Goal: Information Seeking & Learning: Find specific fact

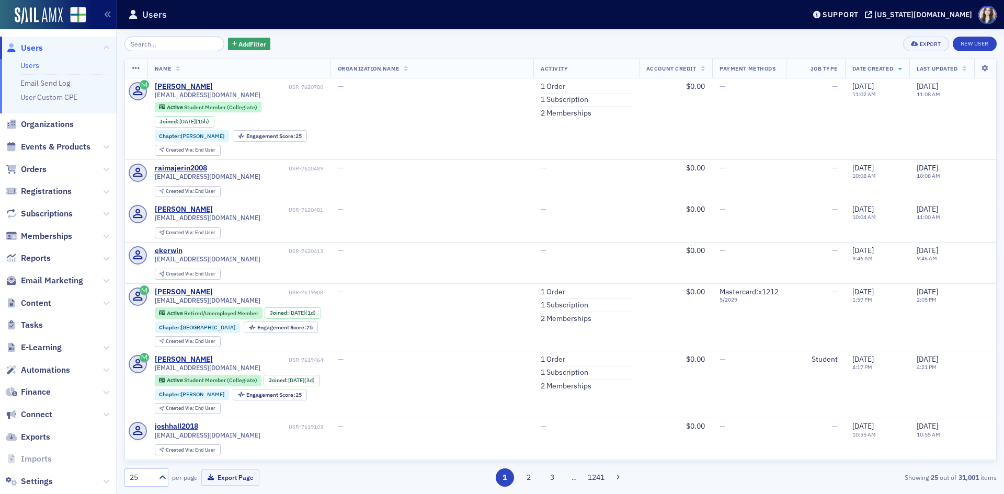
click at [824, 49] on div "Add Filter Export New User" at bounding box center [560, 44] width 872 height 15
click at [157, 39] on input "search" at bounding box center [174, 44] width 100 height 15
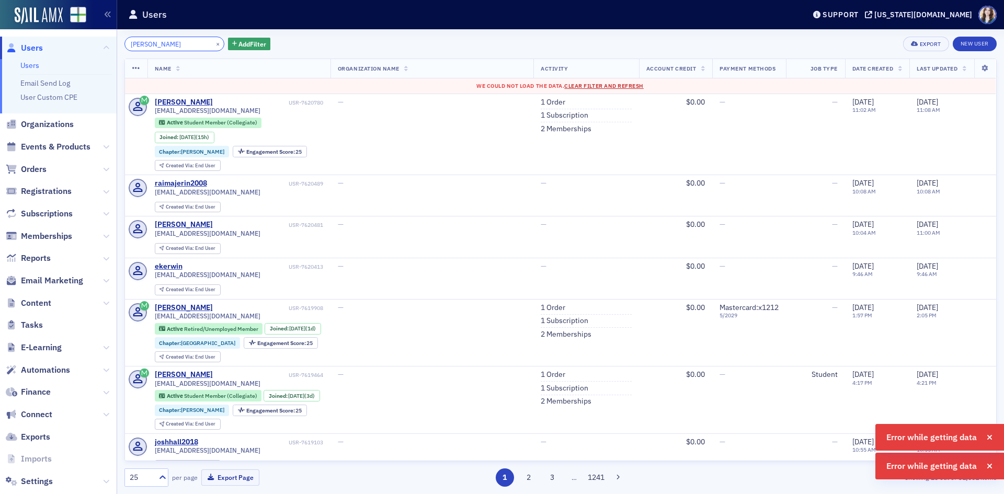
type input "Treva"
click at [633, 88] on span "Clear Filter and Refresh" at bounding box center [603, 85] width 79 height 7
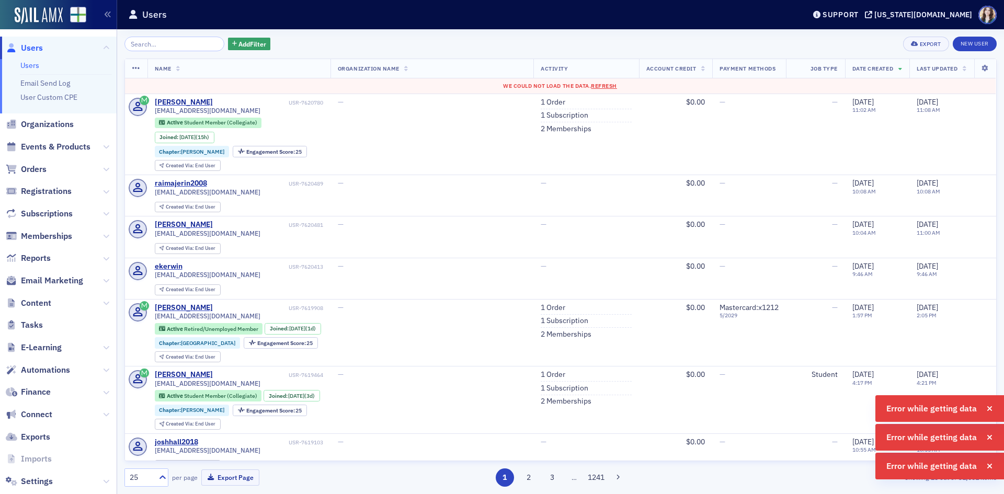
click at [598, 34] on div "Add Filter Export New User Name Organization Name Activity Account Credit Payme…" at bounding box center [560, 261] width 872 height 465
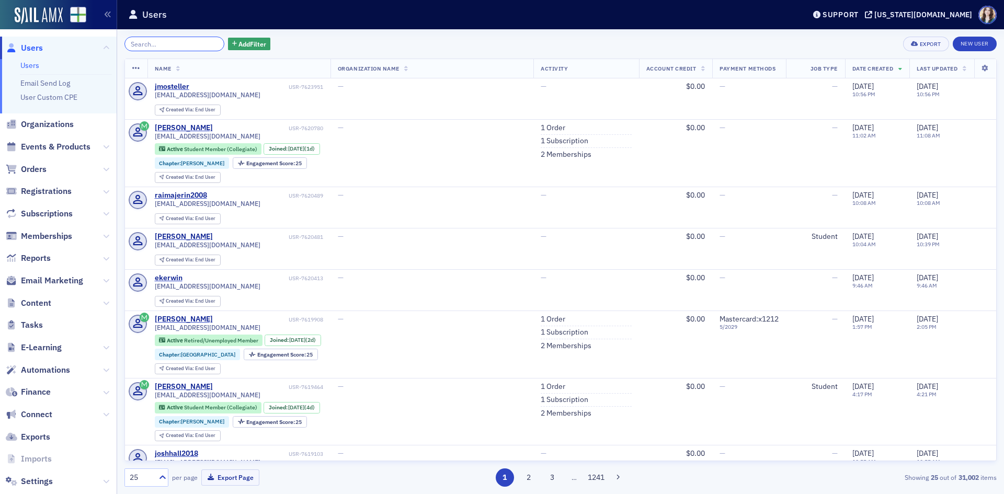
click at [139, 47] on input "search" at bounding box center [174, 44] width 100 height 15
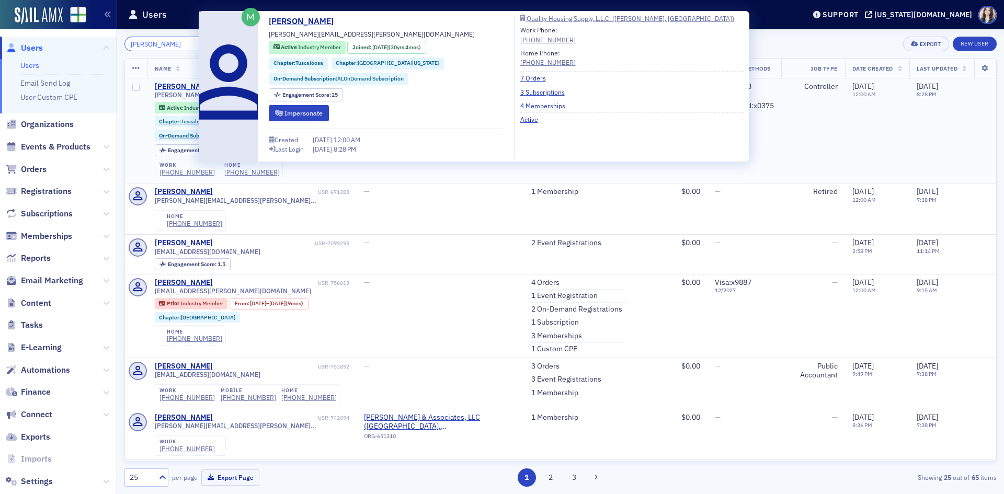
type input "Treva Nelson"
click at [168, 86] on div "Treva Nelson" at bounding box center [184, 86] width 58 height 9
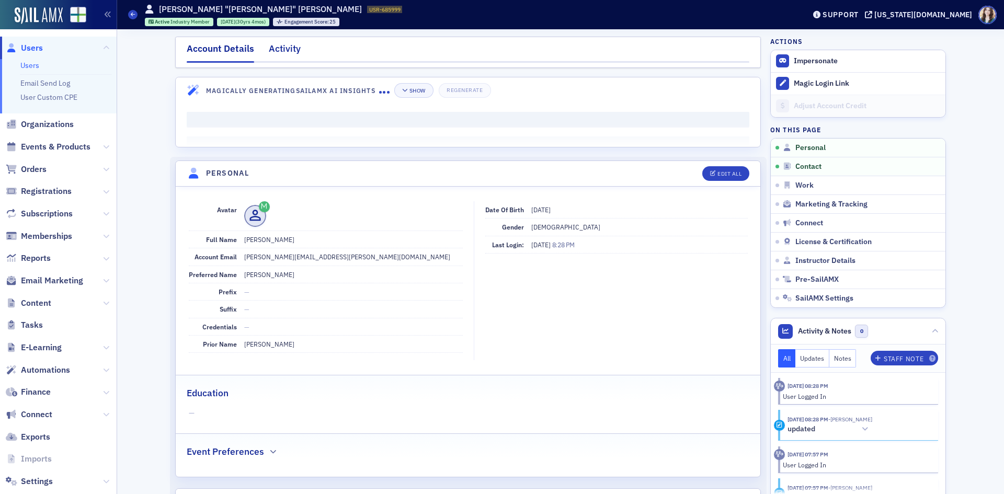
click at [284, 49] on div "Activity" at bounding box center [285, 51] width 32 height 19
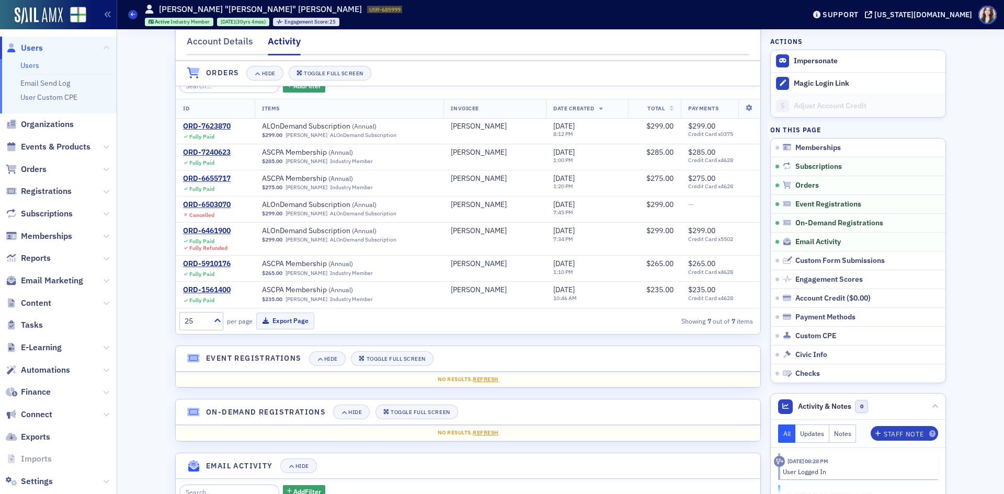
scroll to position [366, 0]
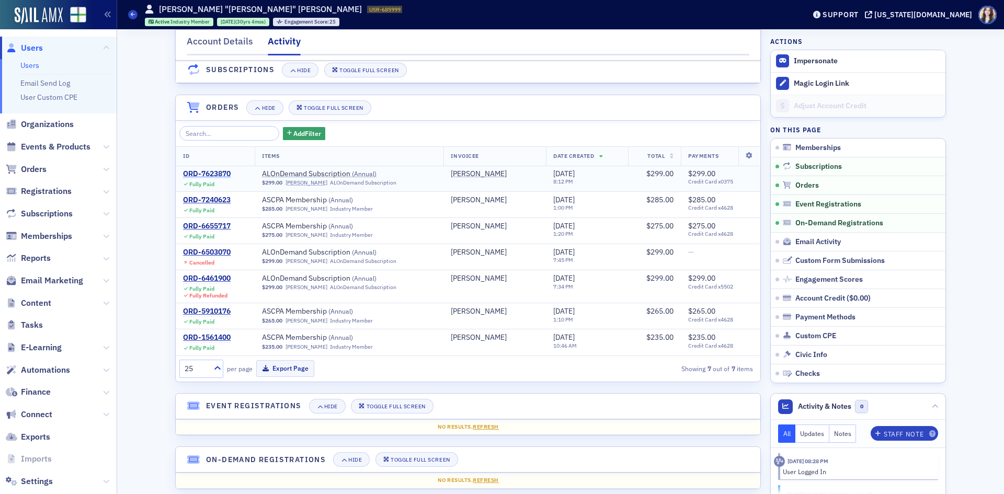
click at [202, 179] on div "ORD-7623870" at bounding box center [207, 173] width 48 height 9
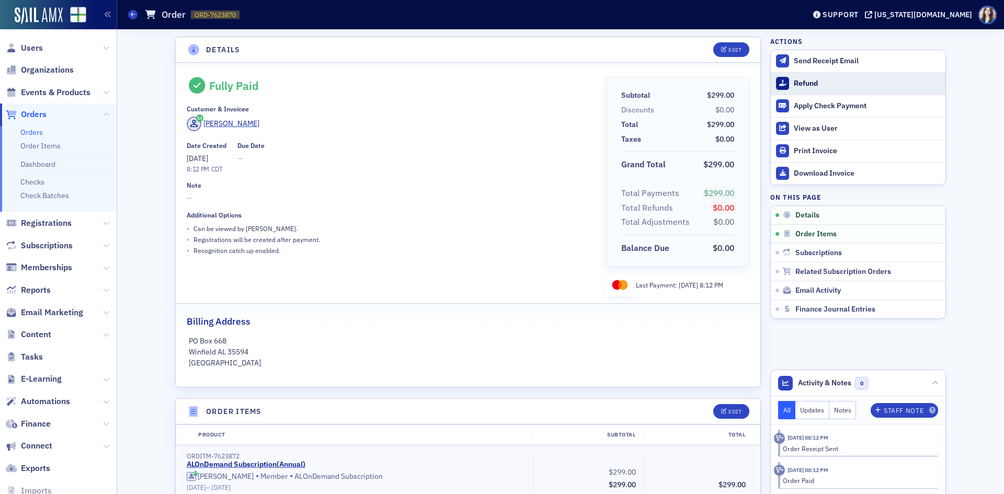
click at [817, 79] on div "Refund" at bounding box center [867, 83] width 146 height 9
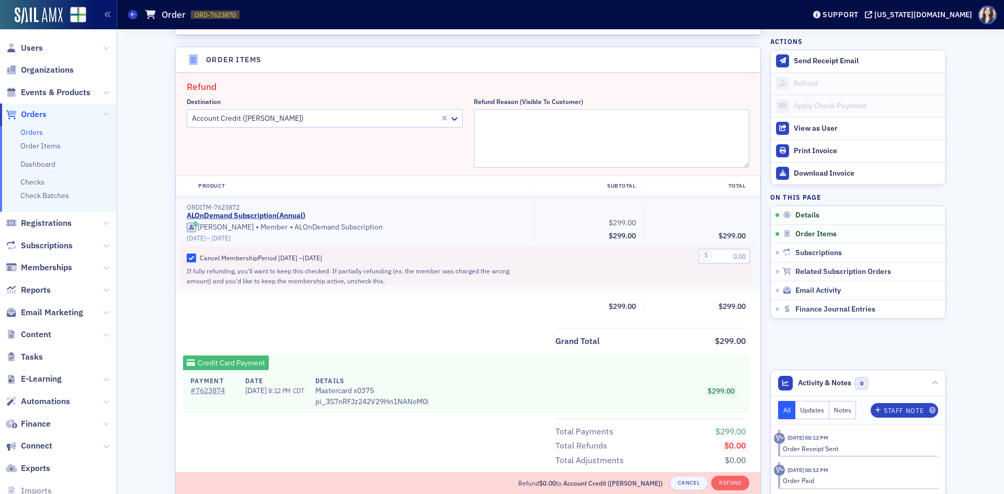
scroll to position [364, 0]
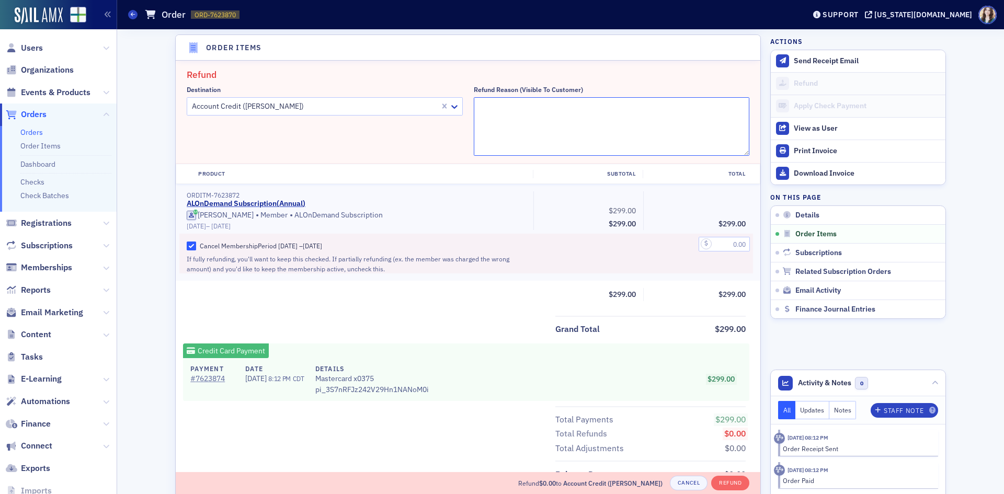
click at [639, 117] on textarea "Refund Reason (Visible to Customer)" at bounding box center [612, 126] width 276 height 59
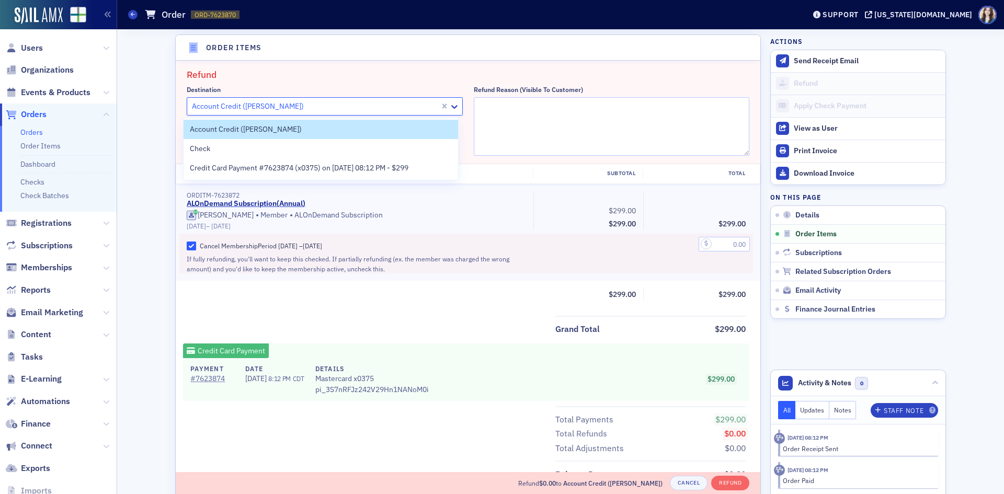
click at [303, 105] on div at bounding box center [315, 106] width 248 height 13
click at [293, 164] on span "Credit Card Payment #7623874 (x0375) on 9/15/2025 08:12 PM - $299" at bounding box center [299, 168] width 219 height 11
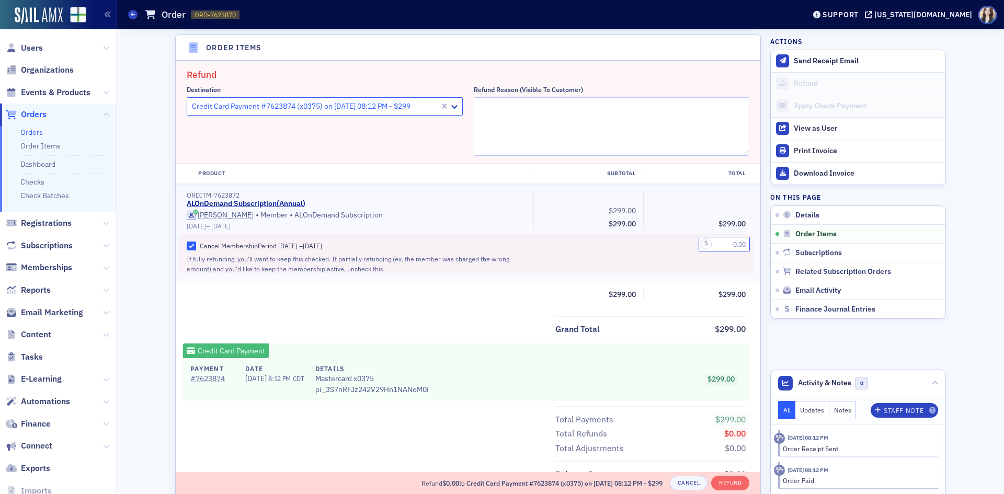
click at [710, 244] on input "text" at bounding box center [723, 244] width 51 height 15
type input "299.00"
click at [625, 133] on textarea "Refund Reason (Visible to Customer)" at bounding box center [612, 126] width 276 height 59
type textarea "Not compatible with member's device."
click at [643, 80] on h2 "Refund" at bounding box center [468, 75] width 562 height 14
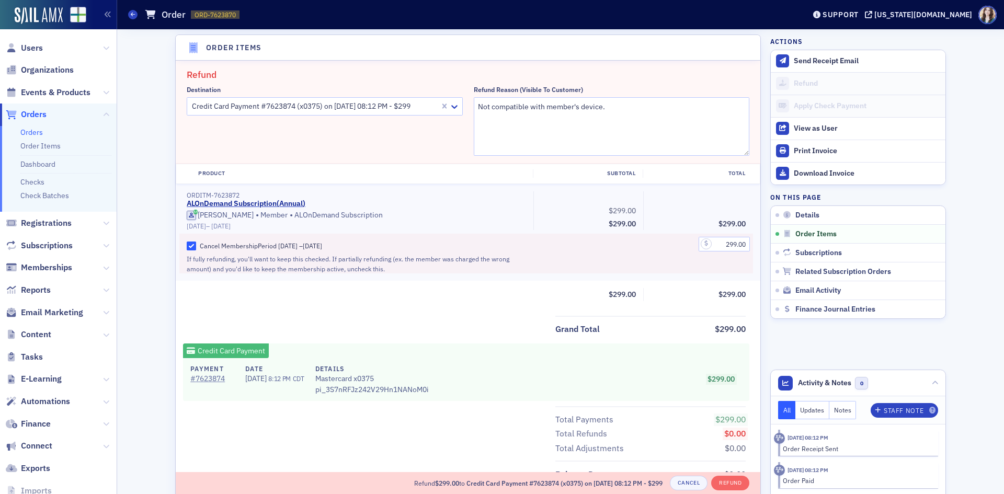
click at [176, 39] on header "Order Items" at bounding box center [468, 48] width 584 height 26
click at [743, 485] on button "Refund" at bounding box center [730, 483] width 38 height 15
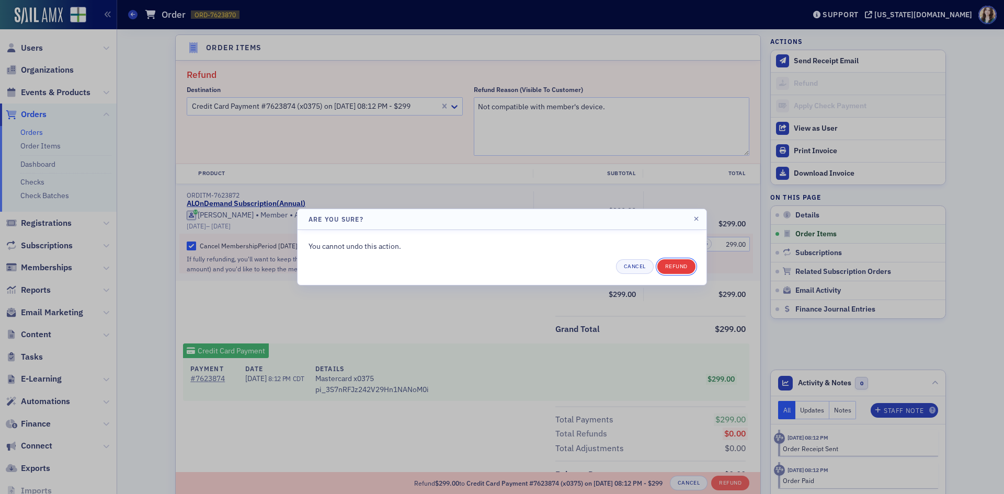
click at [672, 267] on button "Refund" at bounding box center [676, 266] width 38 height 15
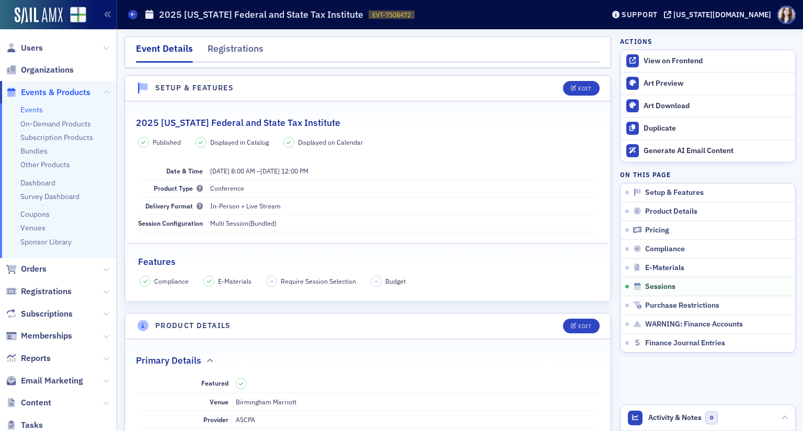
scroll to position [2418, 0]
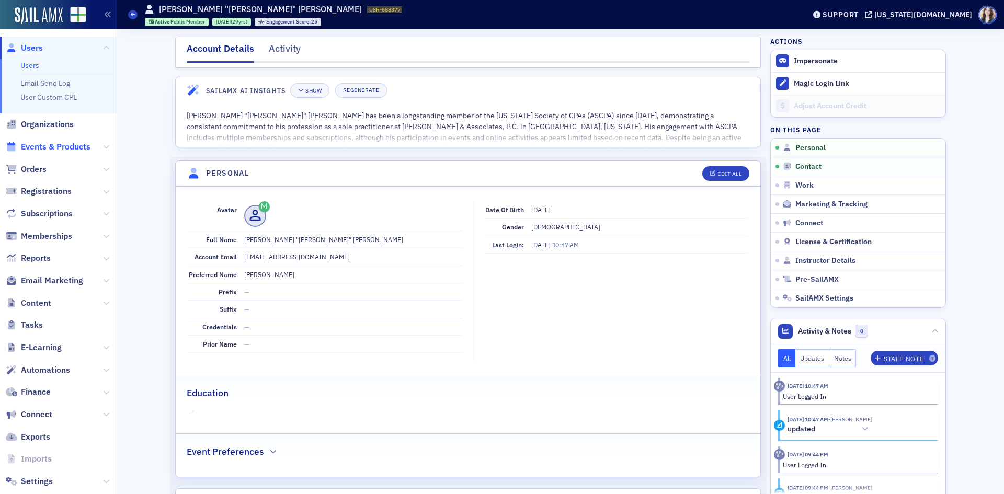
click at [54, 151] on span "Events & Products" at bounding box center [56, 147] width 70 height 12
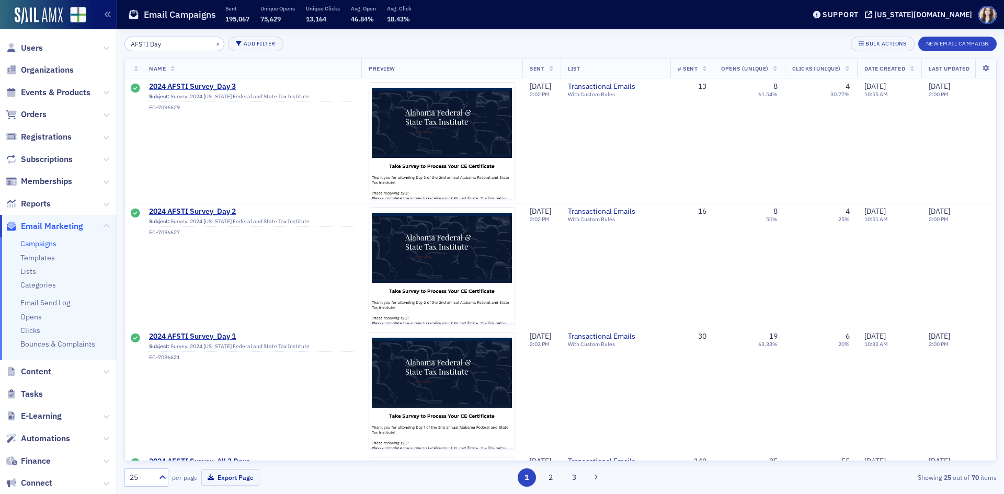
type input "AFSTI Day"
click at [921, 66] on th "Date Created" at bounding box center [889, 68] width 64 height 19
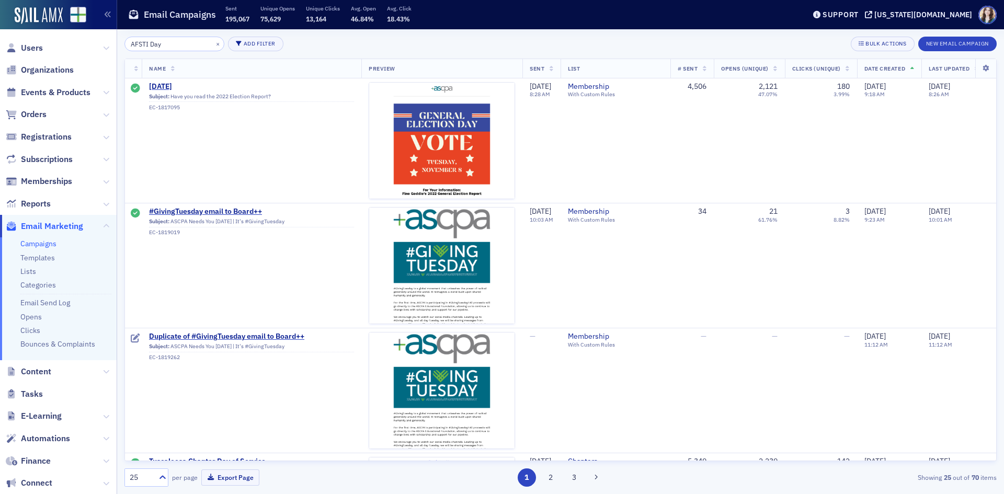
click at [914, 66] on icon at bounding box center [912, 69] width 4 height 6
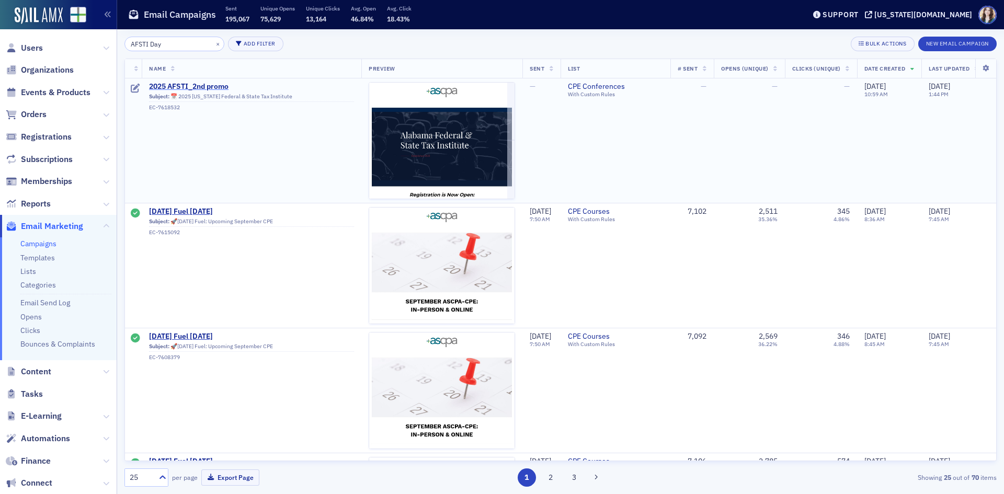
click at [202, 84] on span "2025 AFSTI_2nd promo" at bounding box center [251, 86] width 205 height 9
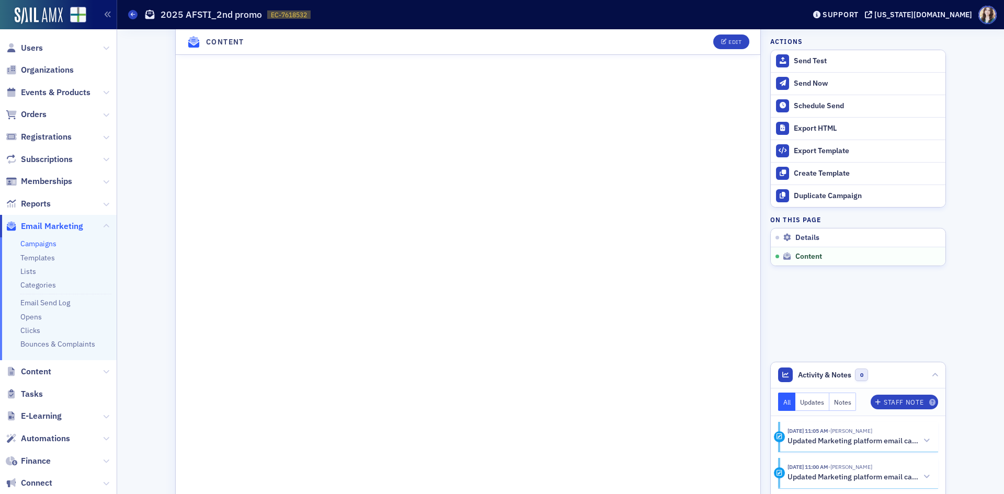
scroll to position [669, 0]
click at [732, 40] on div "Edit" at bounding box center [734, 42] width 13 height 6
